Goal: Information Seeking & Learning: Find specific fact

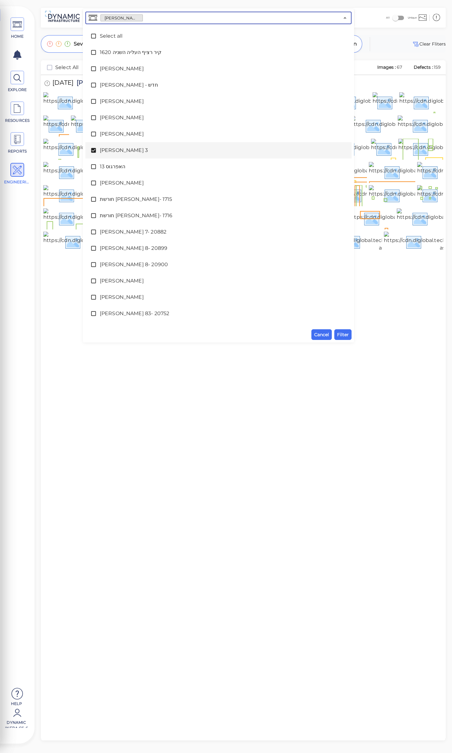
click at [143, 17] on input "text" at bounding box center [241, 17] width 196 height 9
click at [94, 149] on icon at bounding box center [93, 150] width 5 height 5
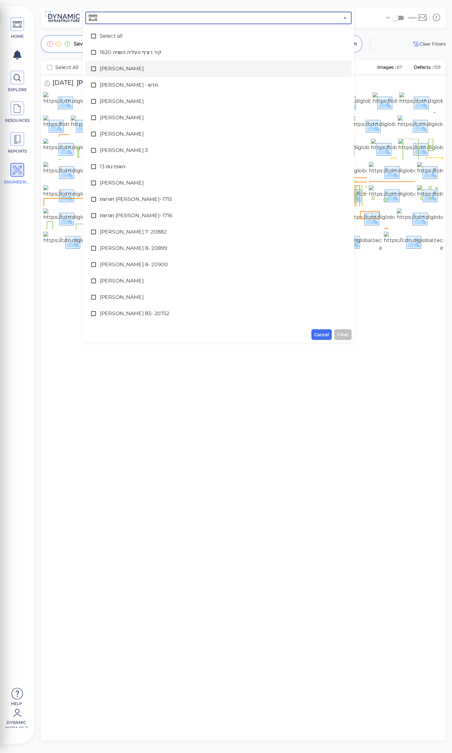
click at [109, 69] on span "[PERSON_NAME]" at bounding box center [218, 69] width 237 height 8
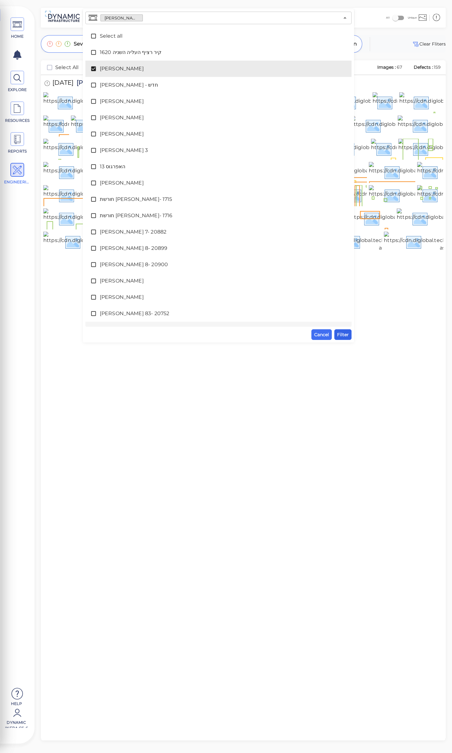
click at [345, 334] on span "Filter" at bounding box center [343, 335] width 12 height 8
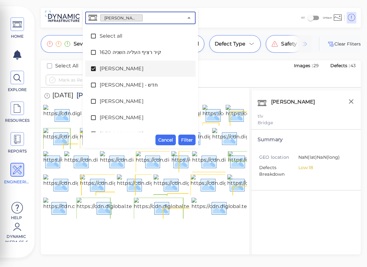
click at [143, 19] on input "text" at bounding box center [163, 17] width 41 height 9
click at [96, 66] on icon at bounding box center [93, 69] width 6 height 6
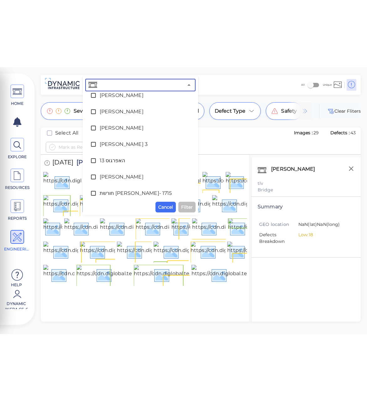
scroll to position [94, 0]
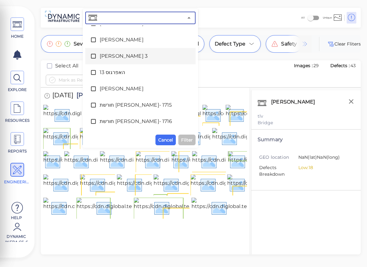
click at [102, 56] on span "[PERSON_NAME] 3" at bounding box center [141, 56] width 82 height 8
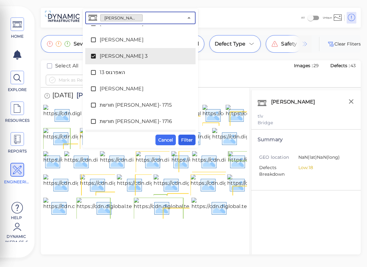
click at [187, 138] on span "Filter" at bounding box center [187, 140] width 12 height 8
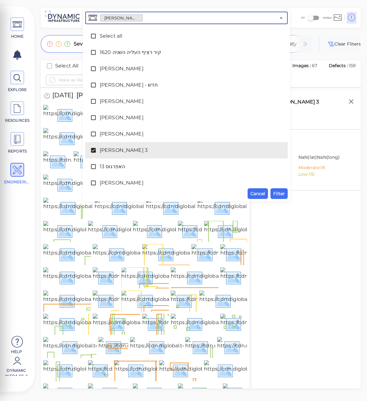
click at [143, 17] on input "text" at bounding box center [209, 17] width 133 height 9
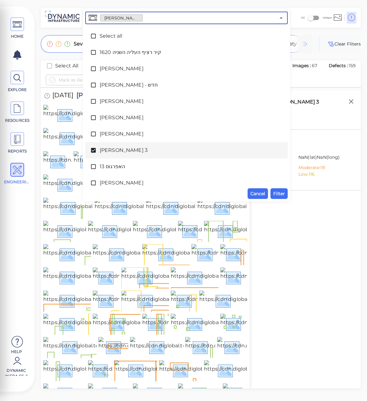
click at [94, 149] on icon at bounding box center [93, 150] width 5 height 5
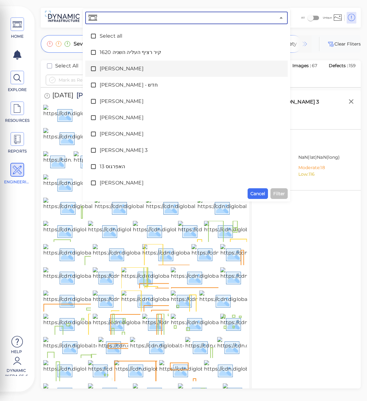
click at [121, 69] on span "[PERSON_NAME]" at bounding box center [187, 69] width 174 height 8
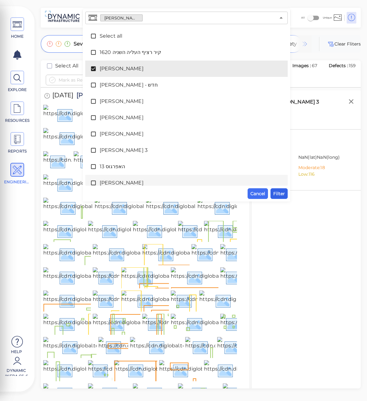
click at [284, 194] on span "Filter" at bounding box center [280, 194] width 12 height 8
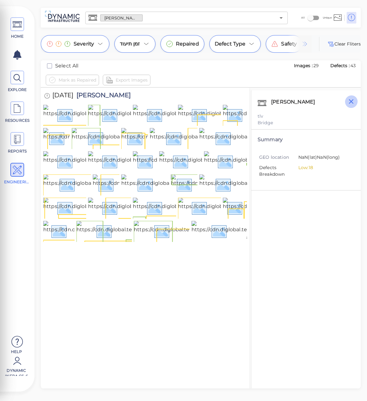
click at [351, 102] on icon "button" at bounding box center [351, 101] width 5 height 5
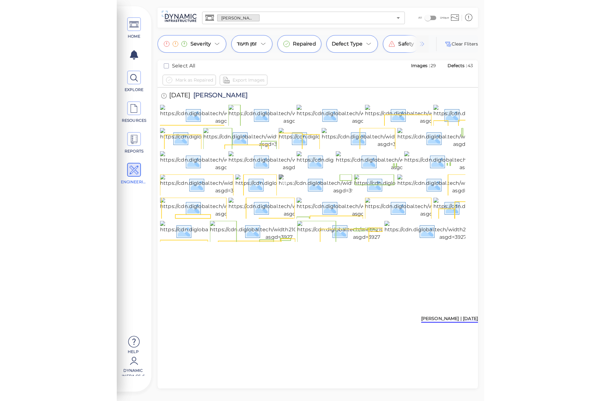
scroll to position [31, 0]
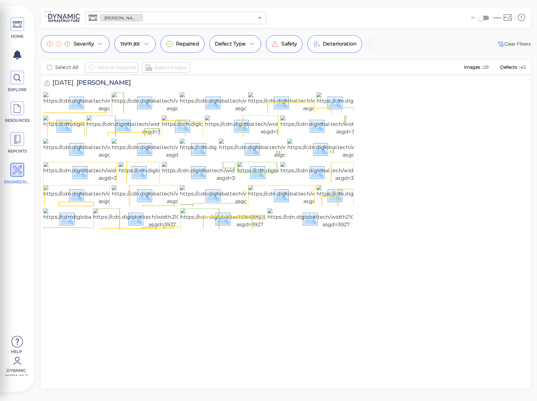
click at [228, 79] on div "[DATE] [PERSON_NAME]" at bounding box center [285, 83] width 485 height 17
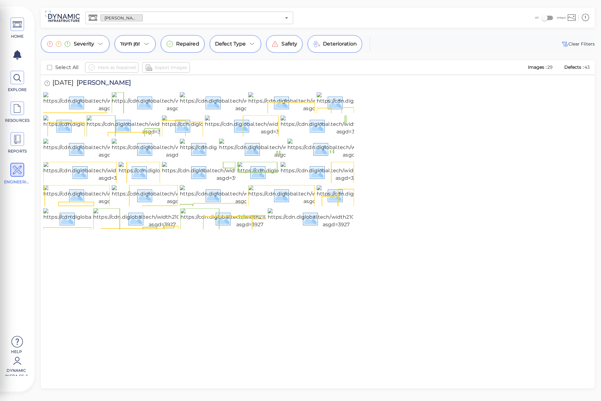
scroll to position [0, 0]
click at [83, 112] on img at bounding box center [111, 102] width 137 height 20
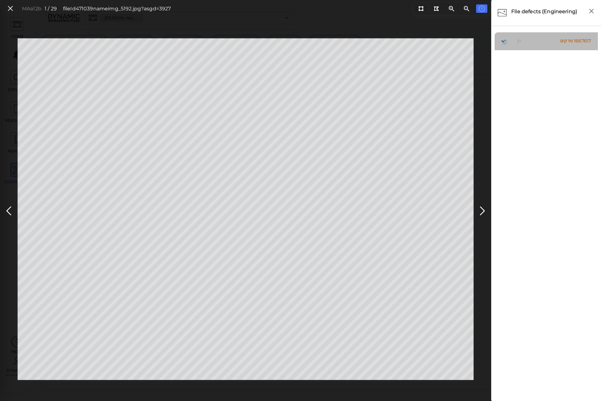
click at [452, 42] on span "סדקים" at bounding box center [566, 41] width 13 height 6
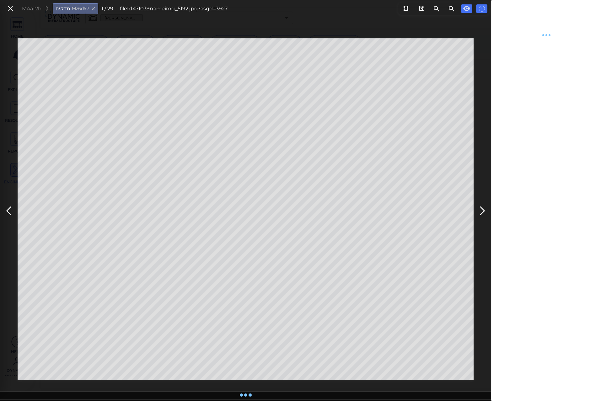
type textarea "x"
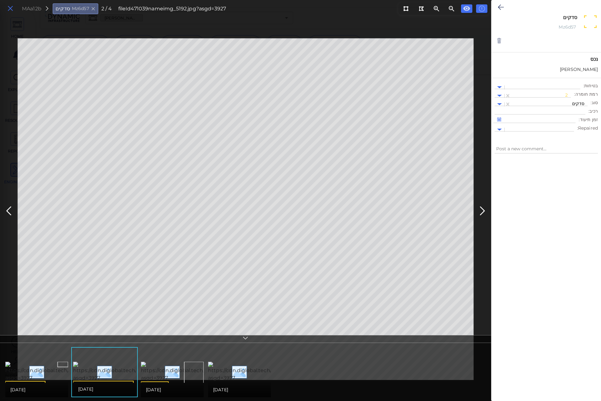
click at [10, 7] on icon at bounding box center [10, 8] width 7 height 8
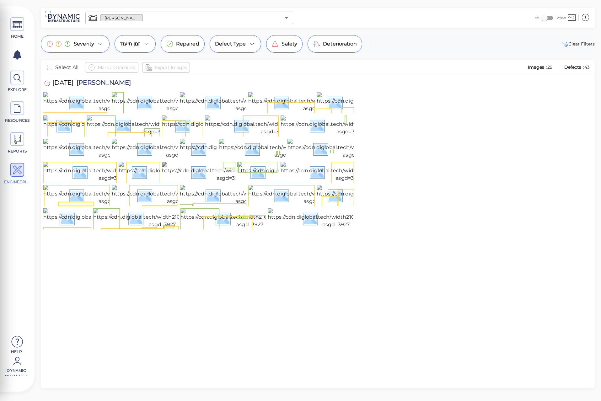
click at [174, 182] on img at bounding box center [230, 172] width 136 height 20
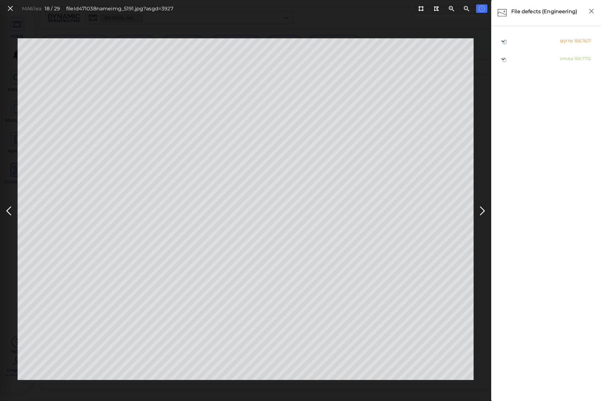
drag, startPoint x: 10, startPoint y: 9, endPoint x: 51, endPoint y: 66, distance: 70.2
click at [12, 10] on icon at bounding box center [10, 8] width 7 height 8
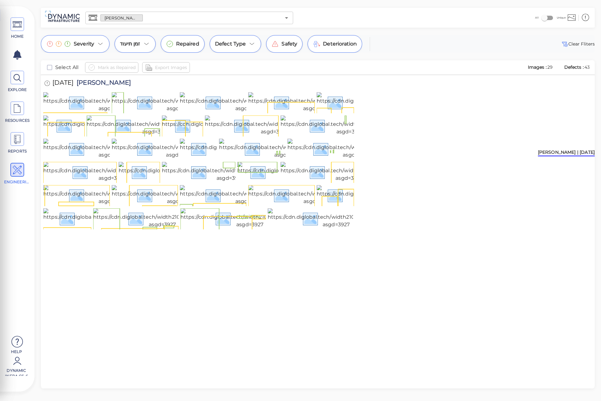
scroll to position [31, 0]
click at [267, 24] on div "[PERSON_NAME] ​" at bounding box center [189, 18] width 208 height 13
click at [191, 182] on img at bounding box center [230, 172] width 136 height 20
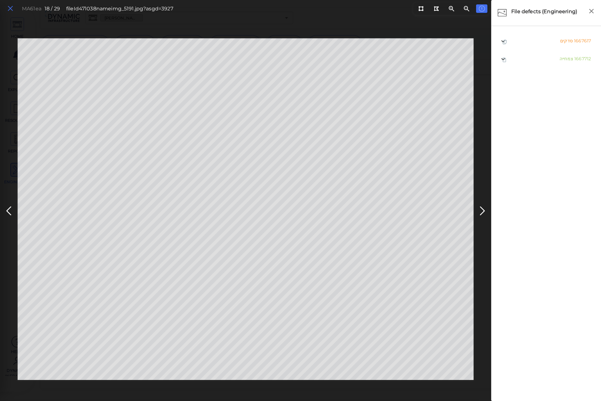
click at [12, 9] on icon at bounding box center [10, 8] width 7 height 8
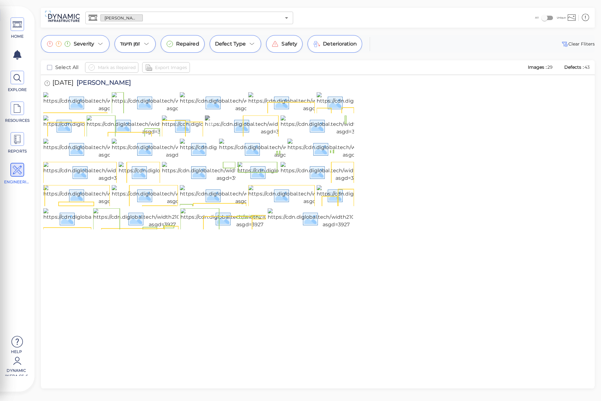
click at [237, 131] on img at bounding box center [274, 125] width 139 height 20
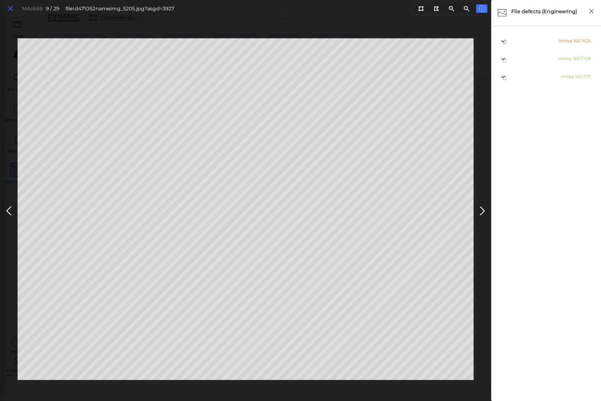
click at [11, 8] on icon at bounding box center [10, 8] width 7 height 8
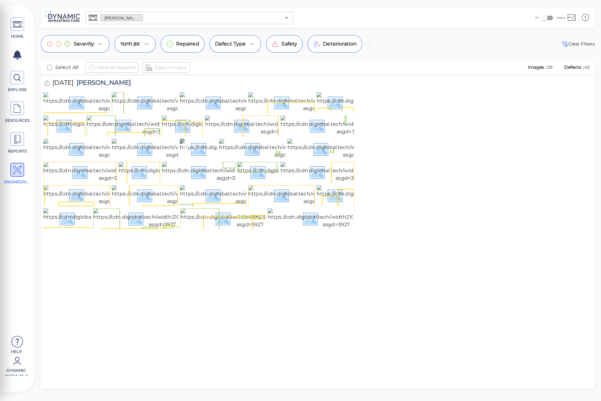
scroll to position [31, 0]
drag, startPoint x: 87, startPoint y: 82, endPoint x: 118, endPoint y: 83, distance: 31.7
click at [118, 83] on div "[DATE] [PERSON_NAME]" at bounding box center [93, 83] width 101 height 17
copy span "[PERSON_NAME]"
